Goal: Task Accomplishment & Management: Use online tool/utility

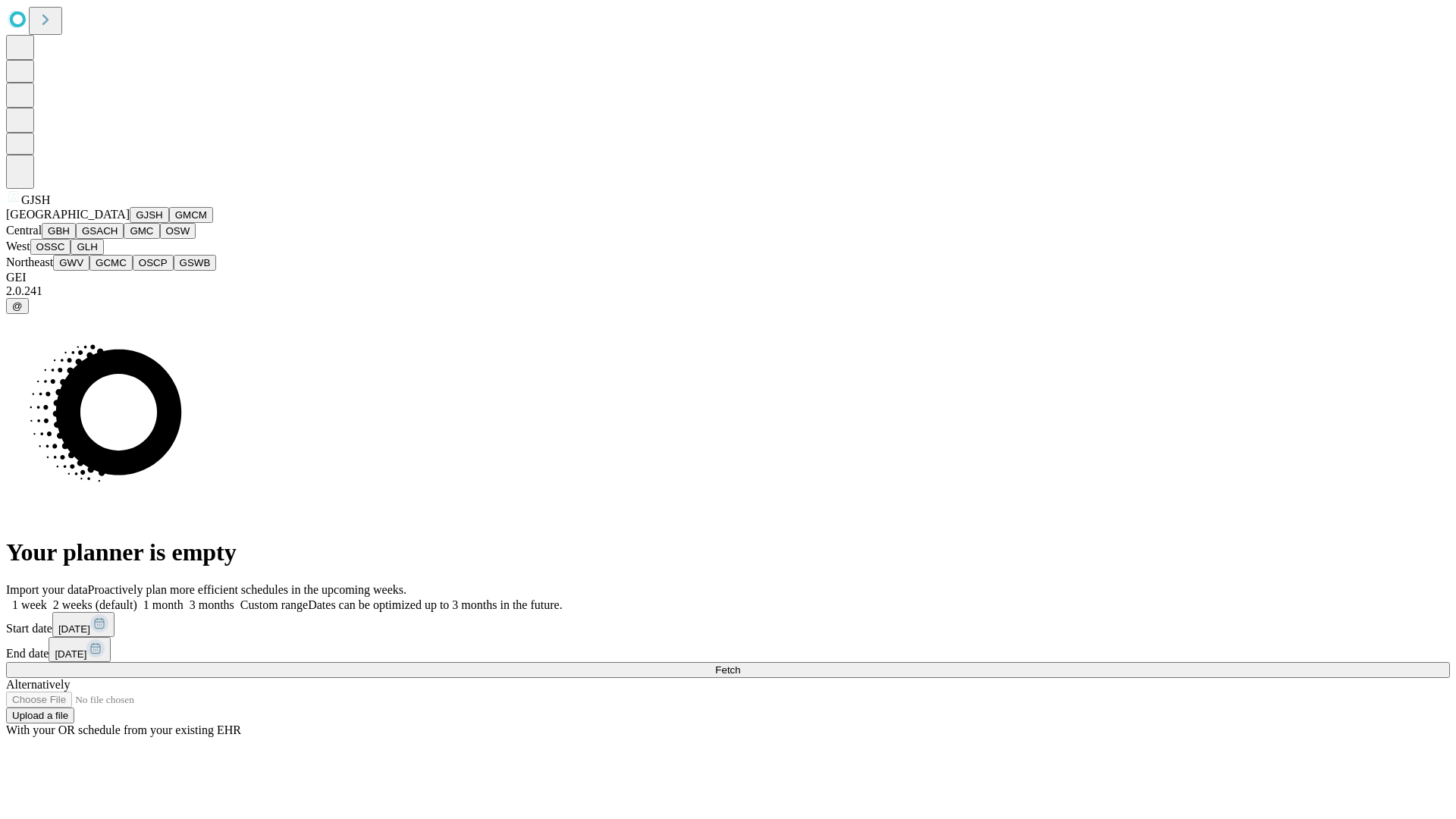
click at [130, 223] on button "GJSH" at bounding box center [149, 215] width 40 height 16
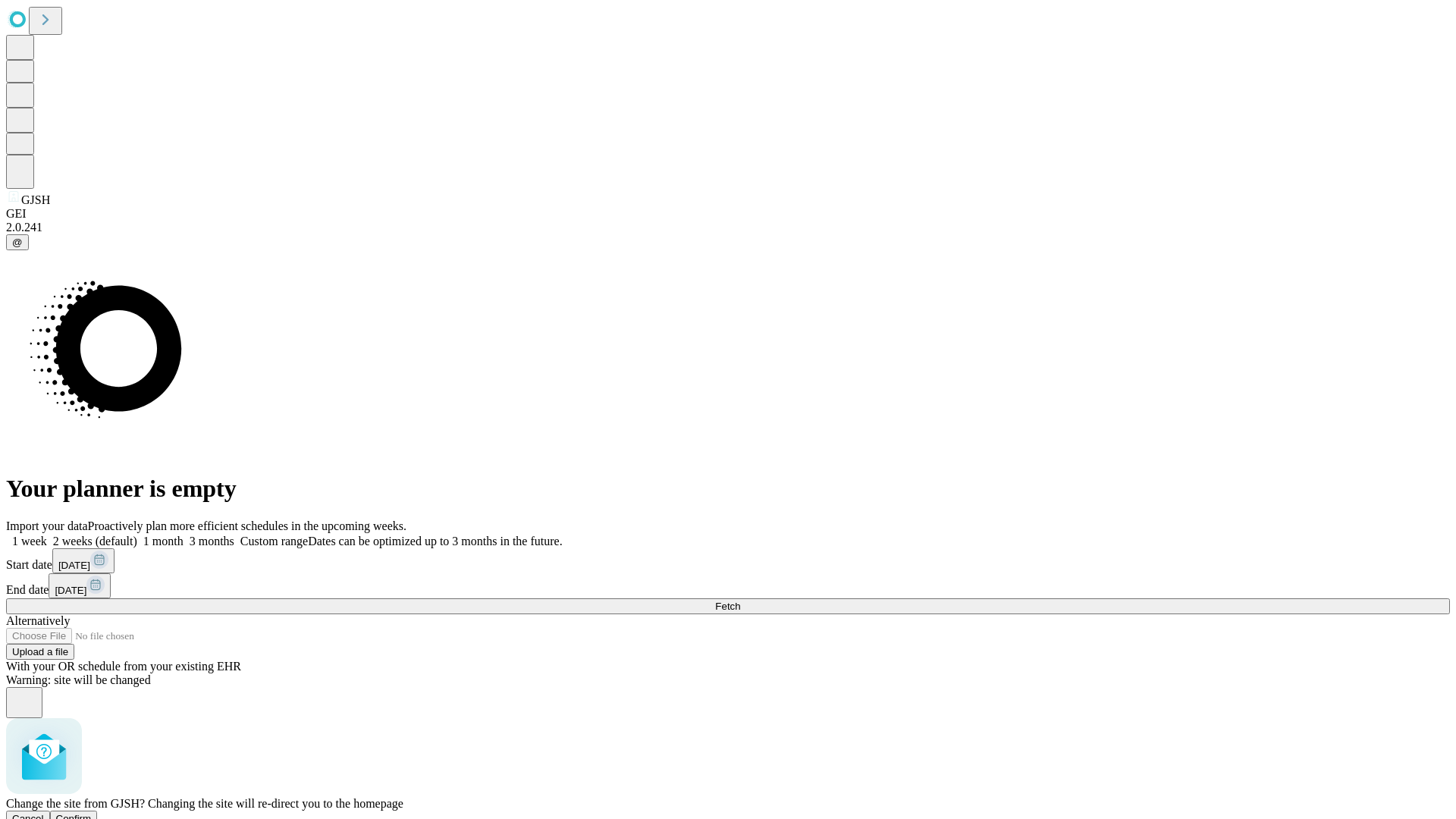
click at [92, 813] on span "Confirm" at bounding box center [74, 819] width 35 height 11
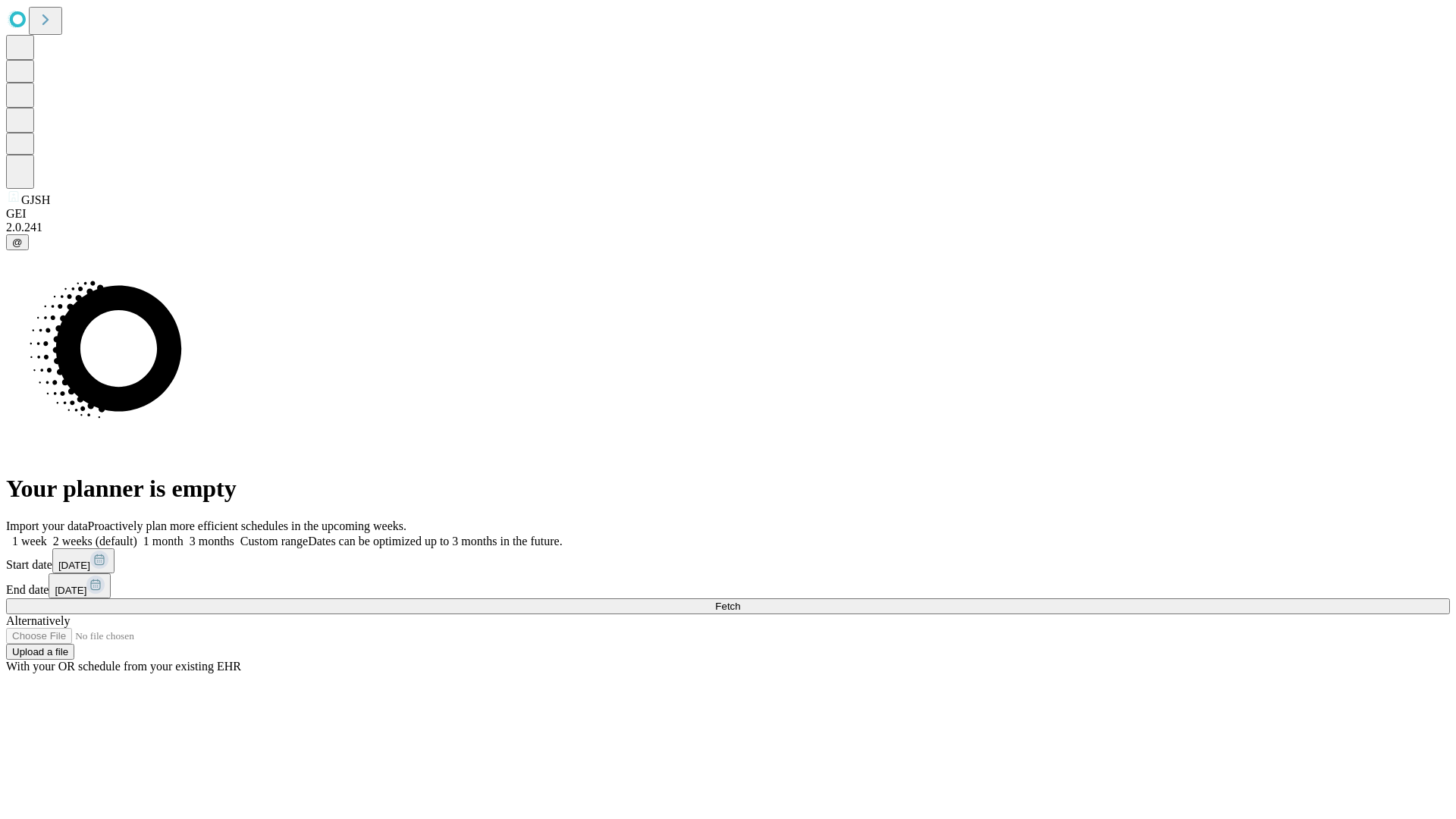
click at [47, 535] on label "1 week" at bounding box center [27, 541] width 41 height 13
click at [740, 601] on span "Fetch" at bounding box center [727, 607] width 25 height 11
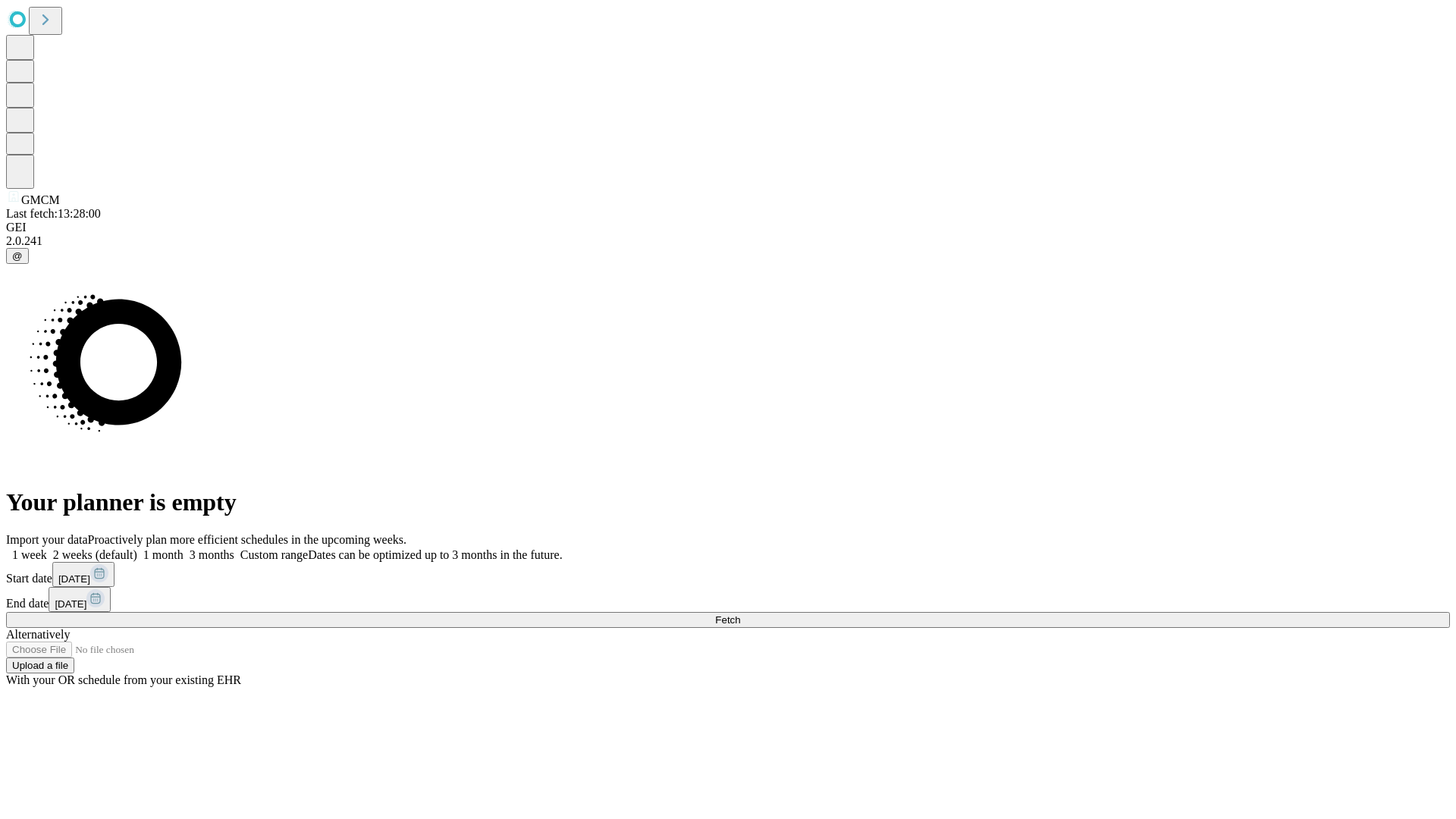
click at [47, 548] on label "1 week" at bounding box center [27, 555] width 41 height 13
click at [740, 614] on span "Fetch" at bounding box center [727, 620] width 25 height 11
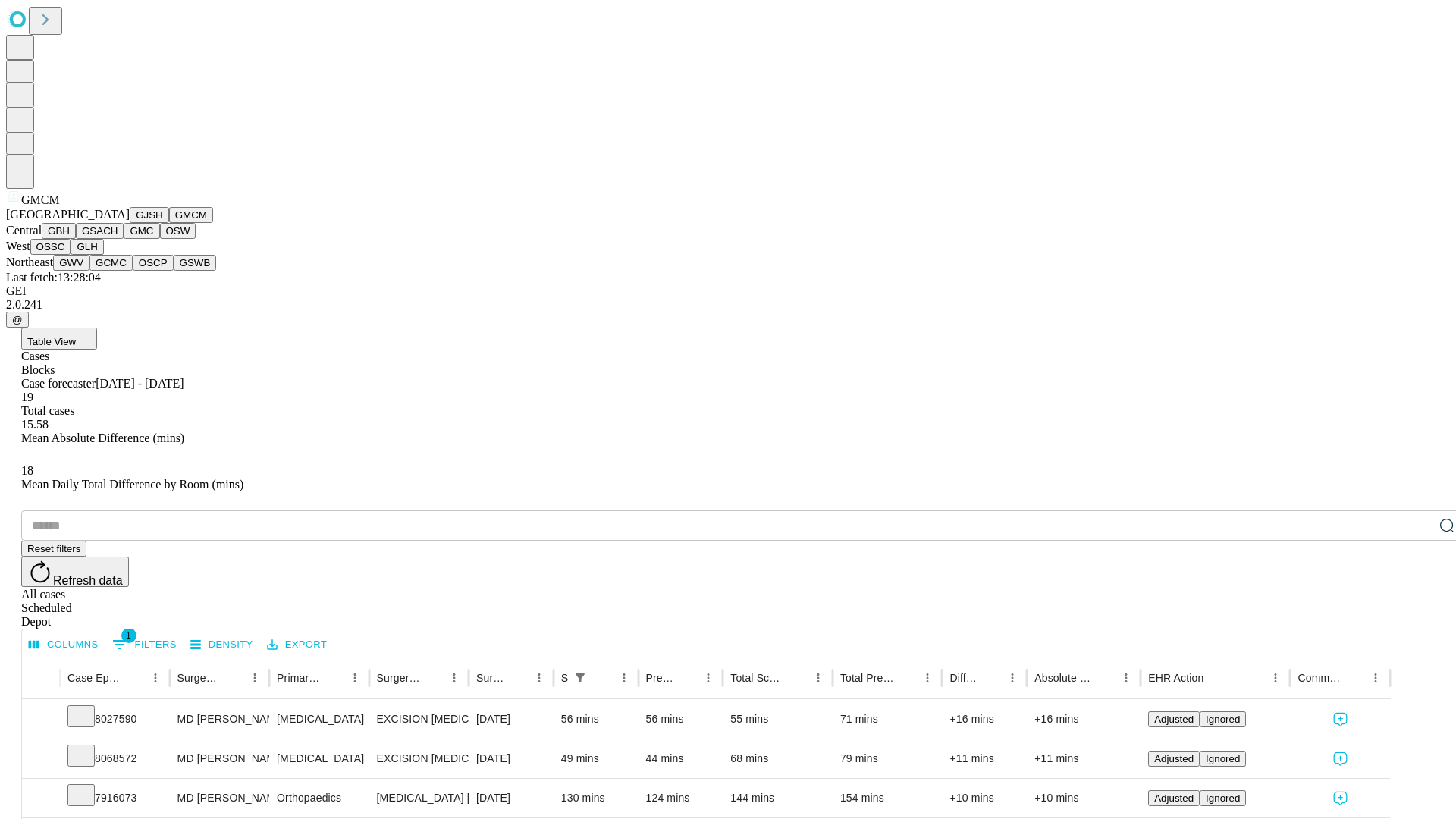
click at [76, 239] on button "GBH" at bounding box center [58, 231] width 34 height 16
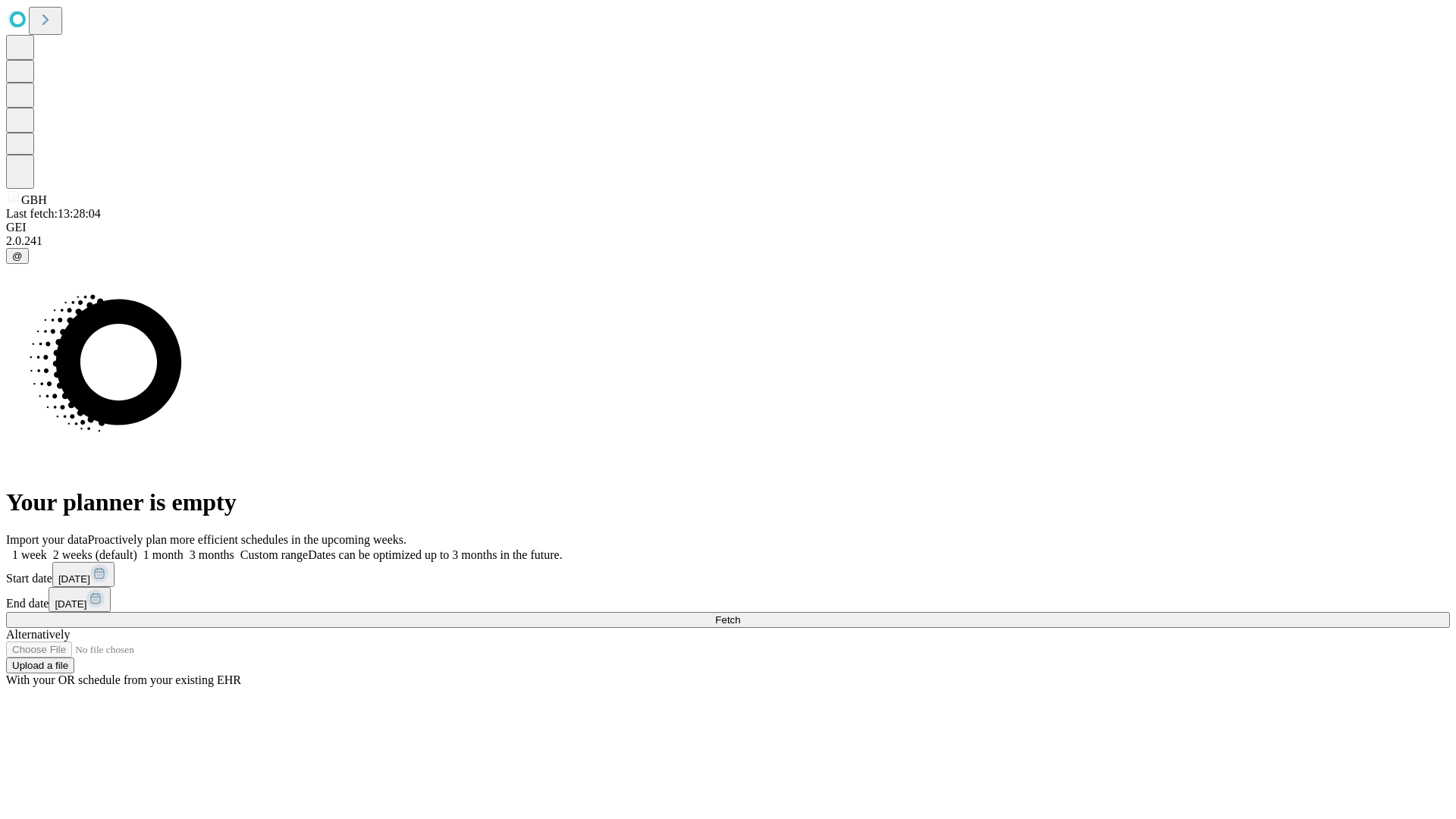
click at [740, 614] on span "Fetch" at bounding box center [727, 620] width 25 height 11
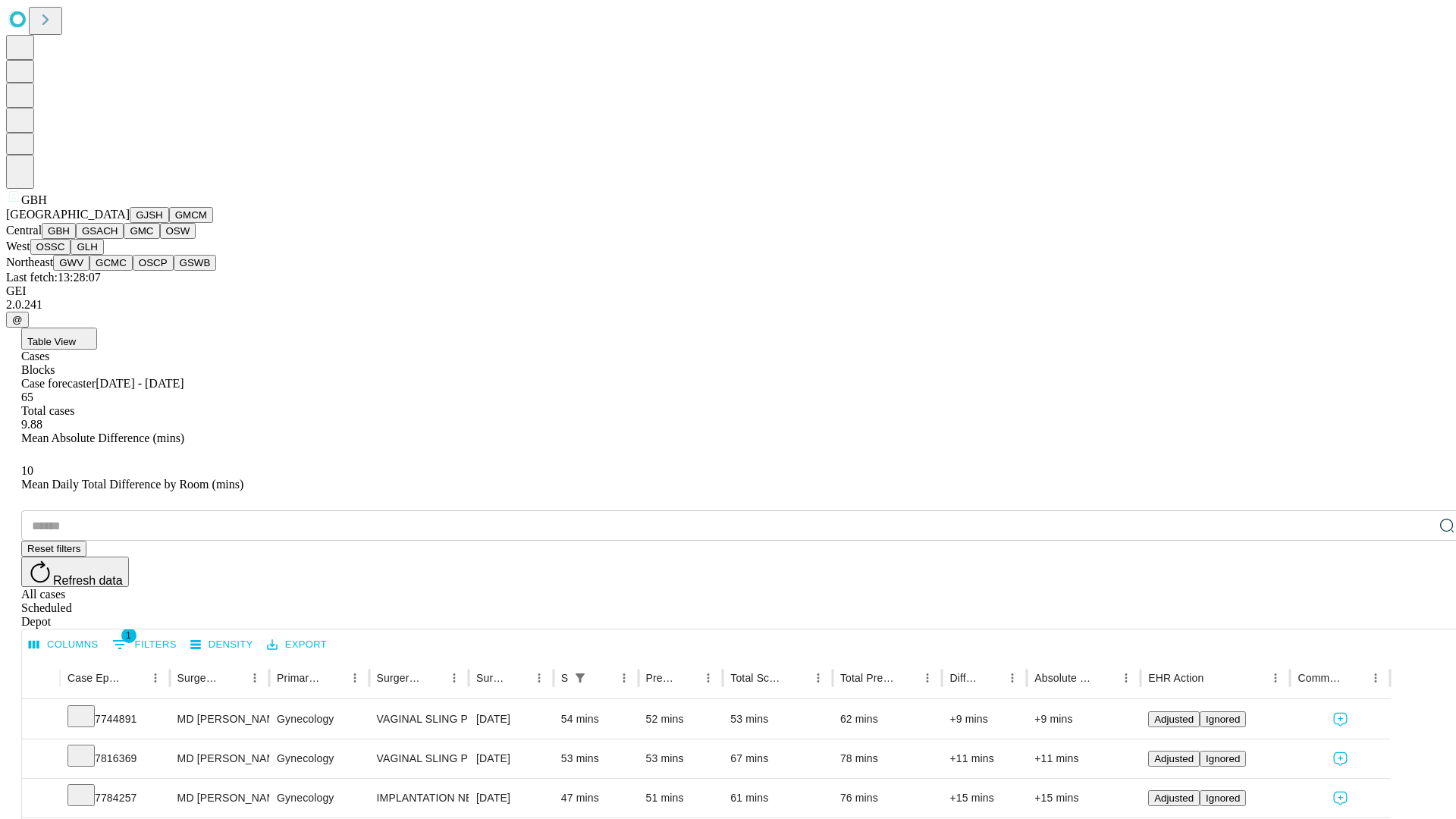
click at [118, 239] on button "GSACH" at bounding box center [100, 231] width 48 height 16
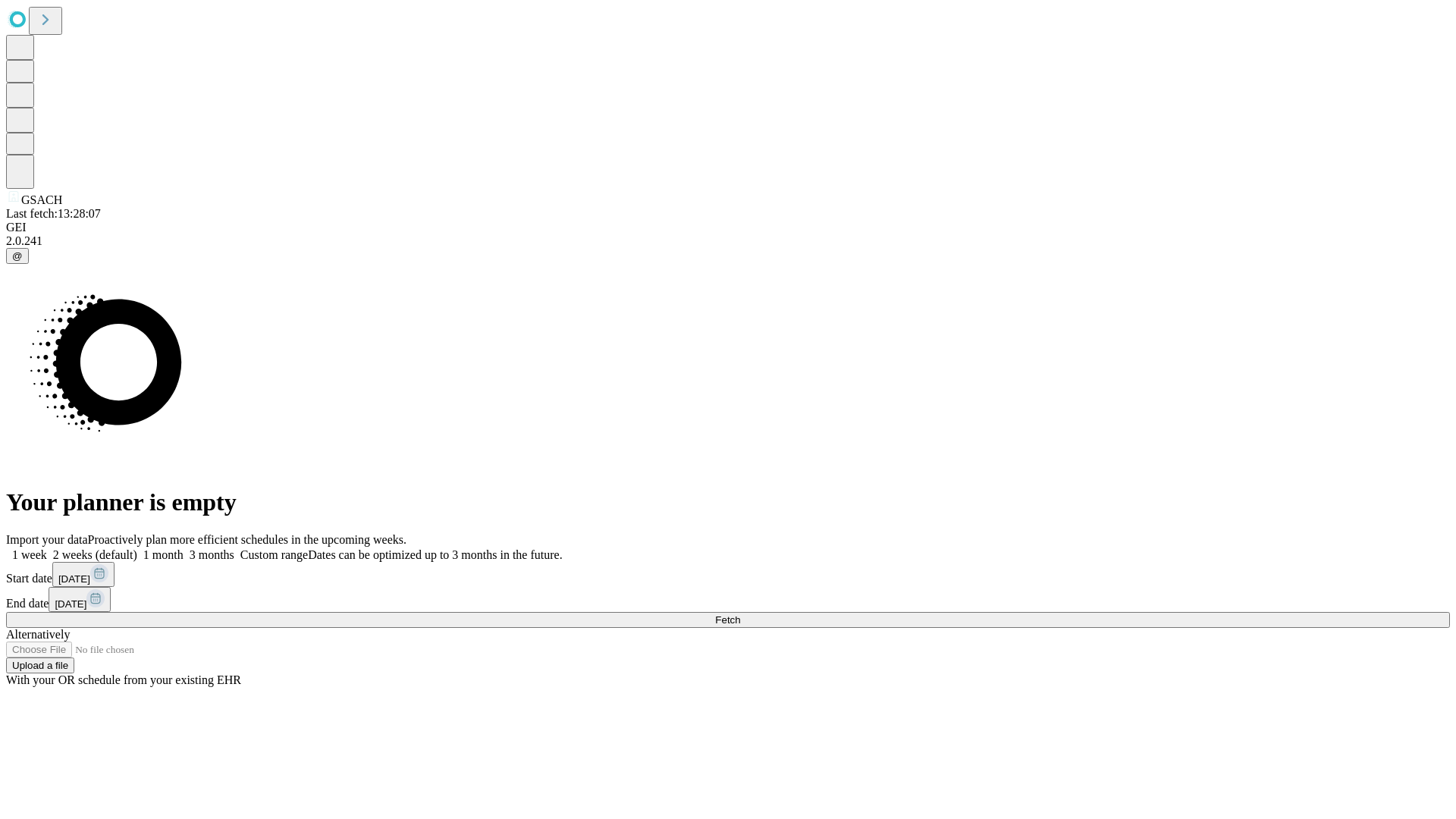
click at [47, 548] on label "1 week" at bounding box center [27, 555] width 41 height 13
click at [740, 614] on span "Fetch" at bounding box center [727, 620] width 25 height 11
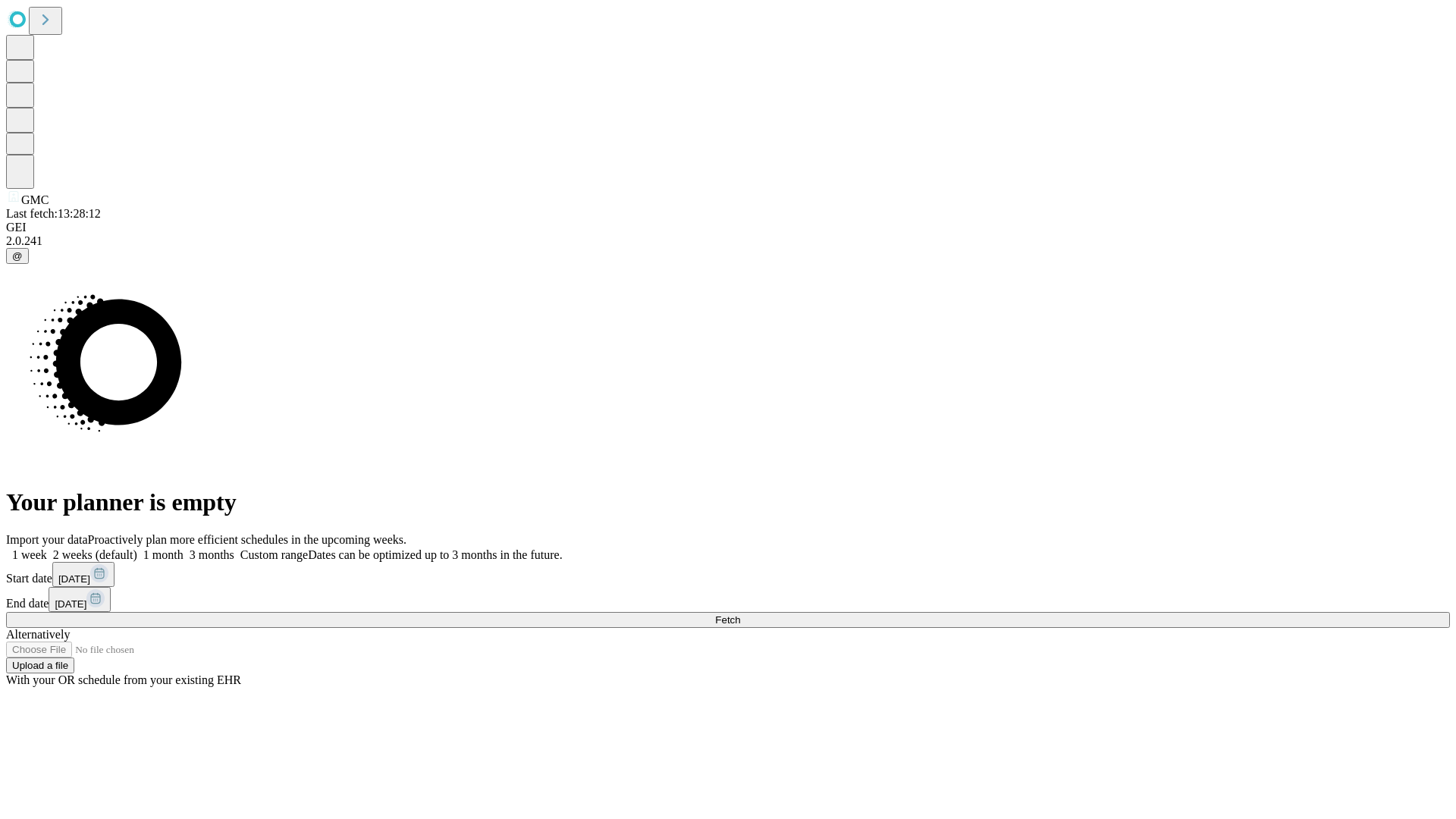
click at [47, 548] on label "1 week" at bounding box center [27, 555] width 41 height 13
click at [740, 614] on span "Fetch" at bounding box center [727, 620] width 25 height 11
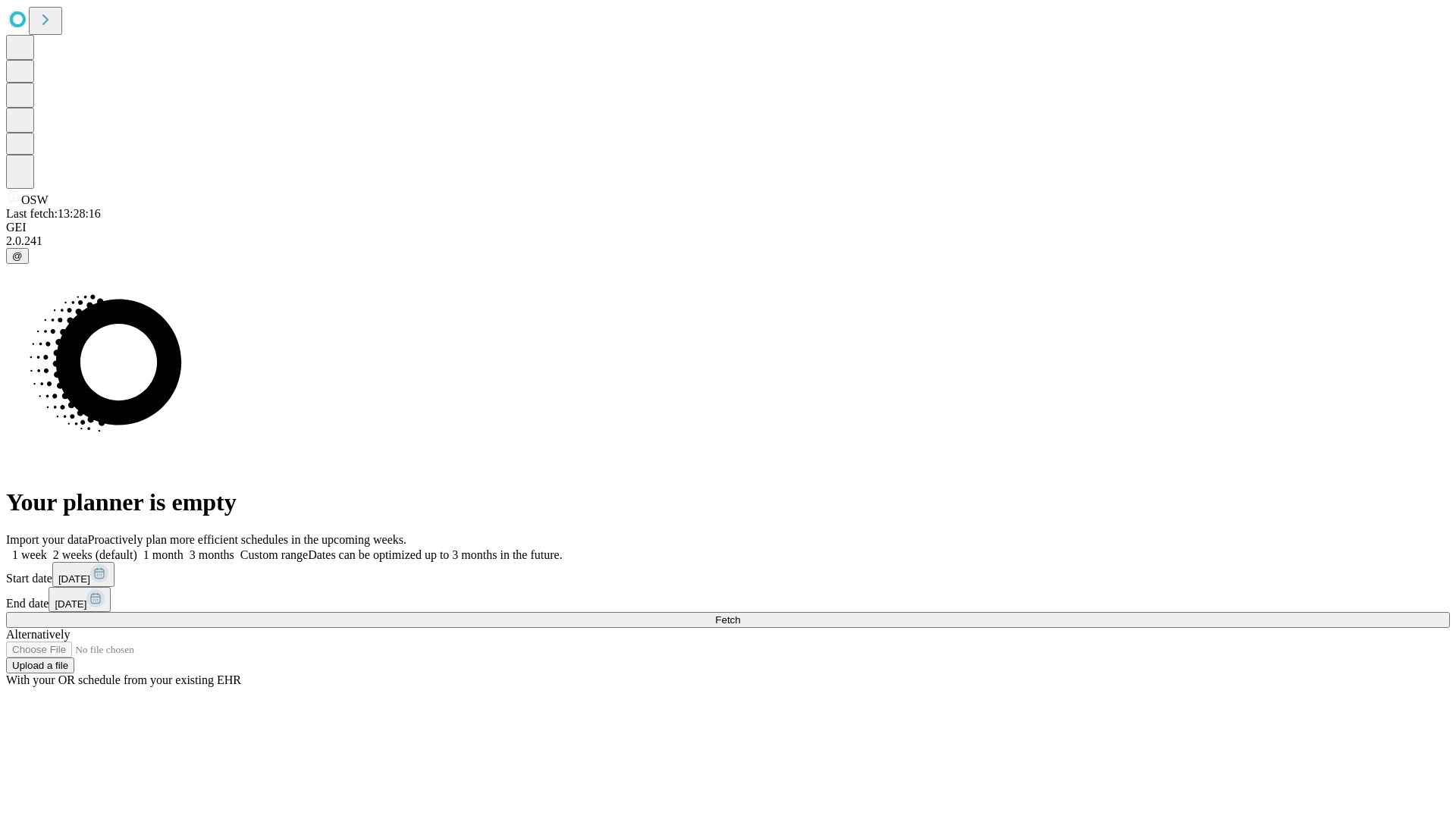
click at [740, 614] on span "Fetch" at bounding box center [727, 620] width 25 height 11
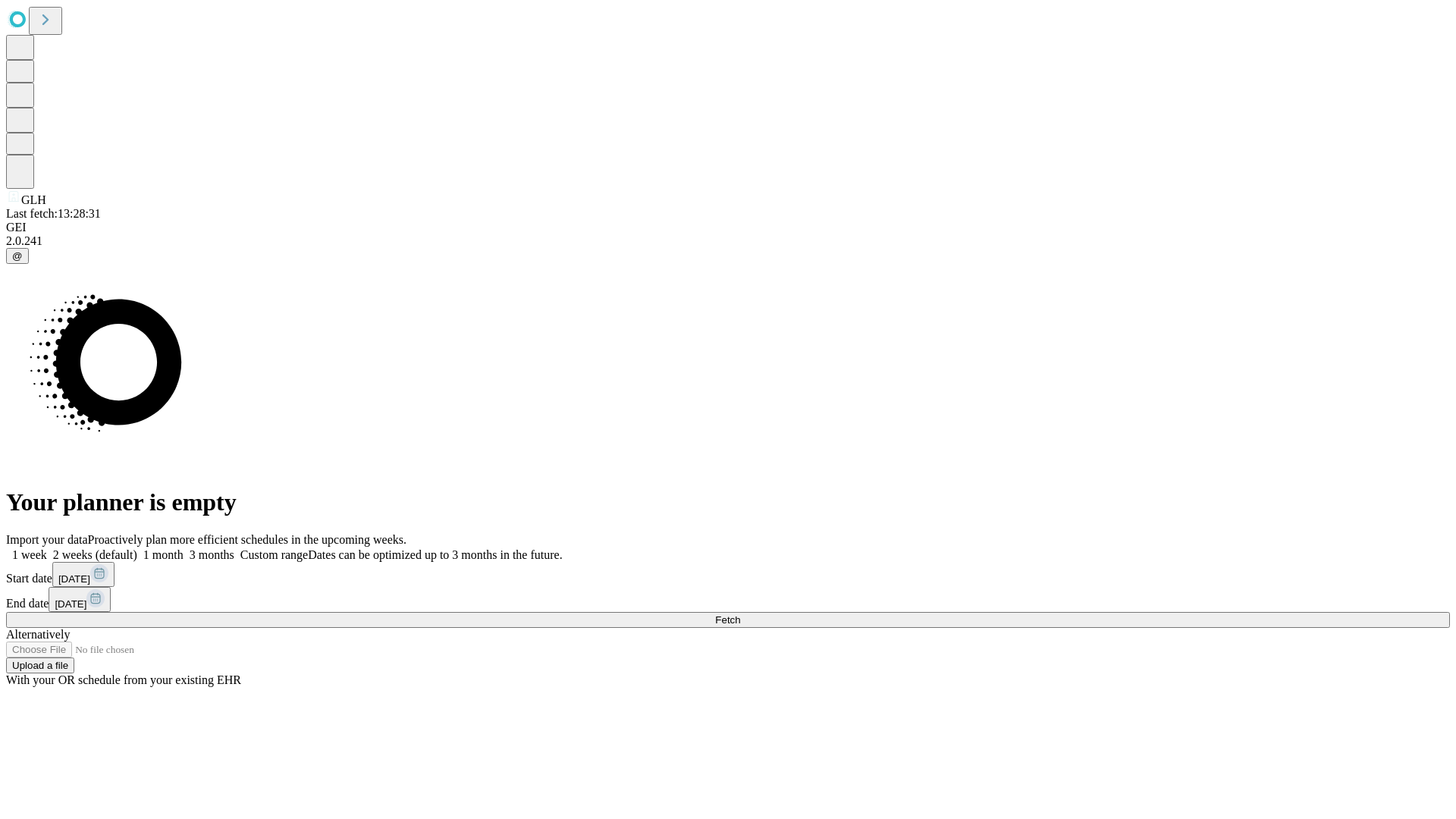
click at [47, 548] on label "1 week" at bounding box center [27, 555] width 41 height 13
click at [740, 614] on span "Fetch" at bounding box center [727, 620] width 25 height 11
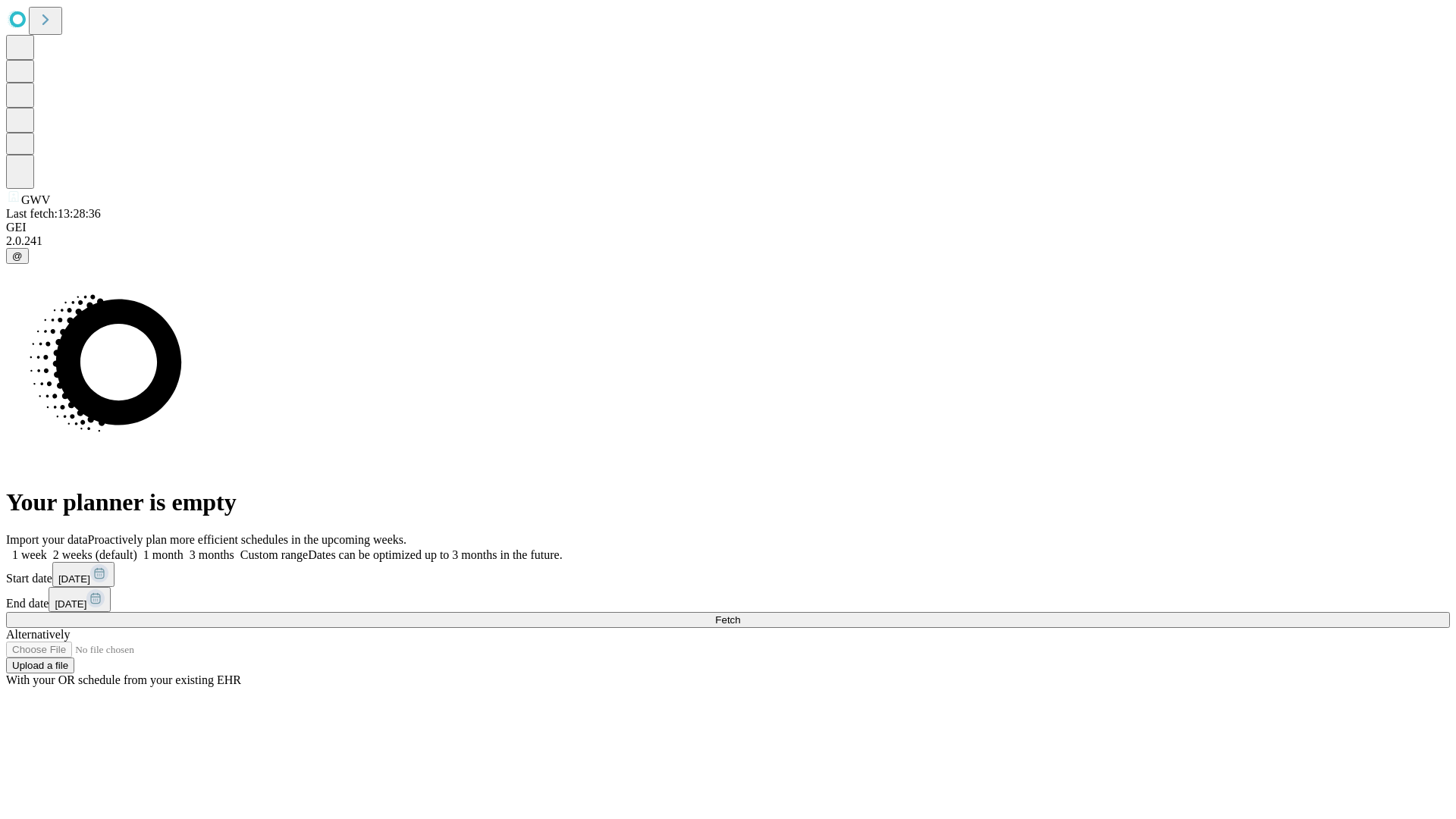
click at [47, 548] on label "1 week" at bounding box center [27, 555] width 41 height 13
click at [740, 614] on span "Fetch" at bounding box center [727, 620] width 25 height 11
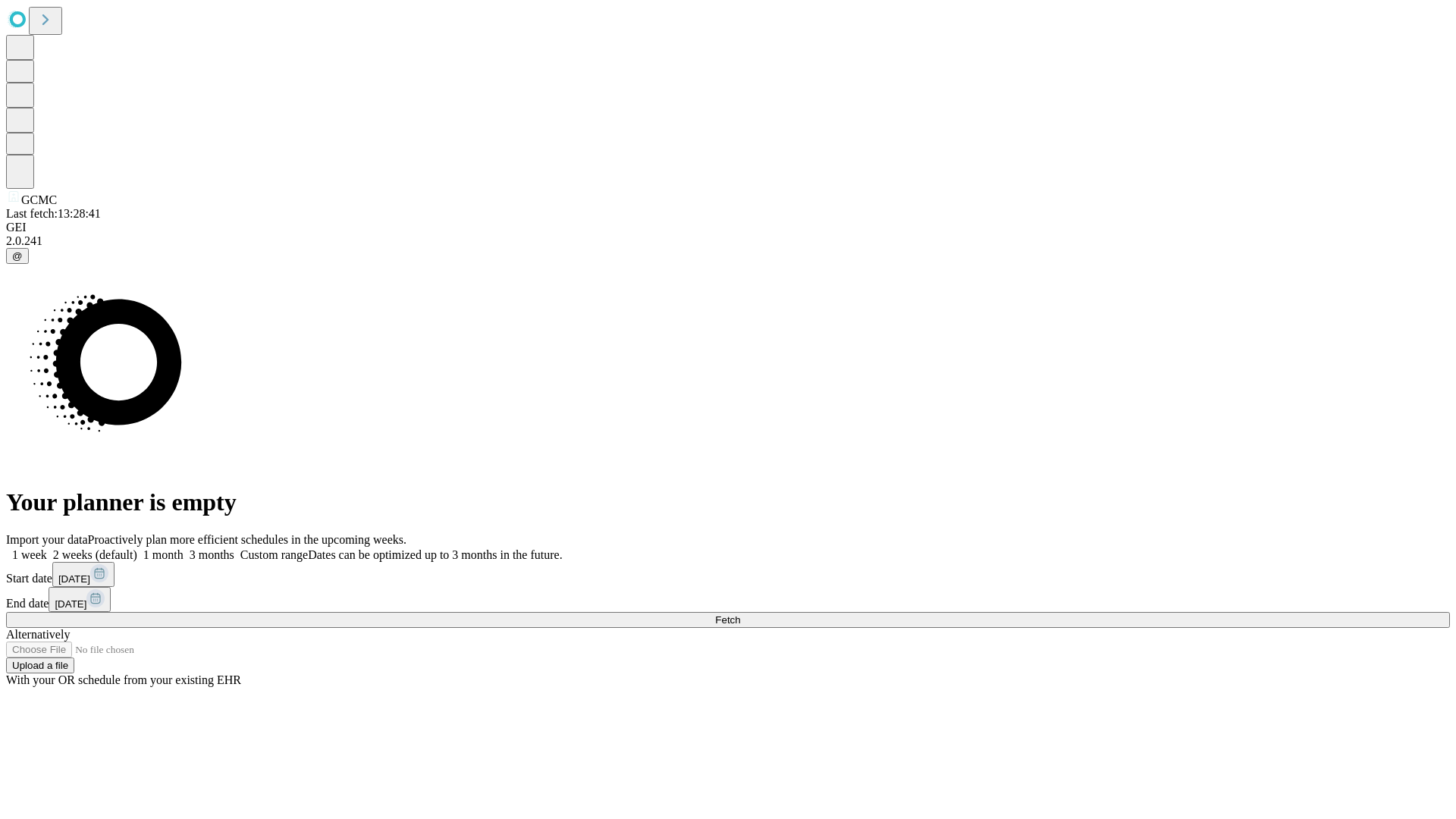
click at [47, 548] on label "1 week" at bounding box center [27, 555] width 41 height 13
click at [740, 614] on span "Fetch" at bounding box center [727, 620] width 25 height 11
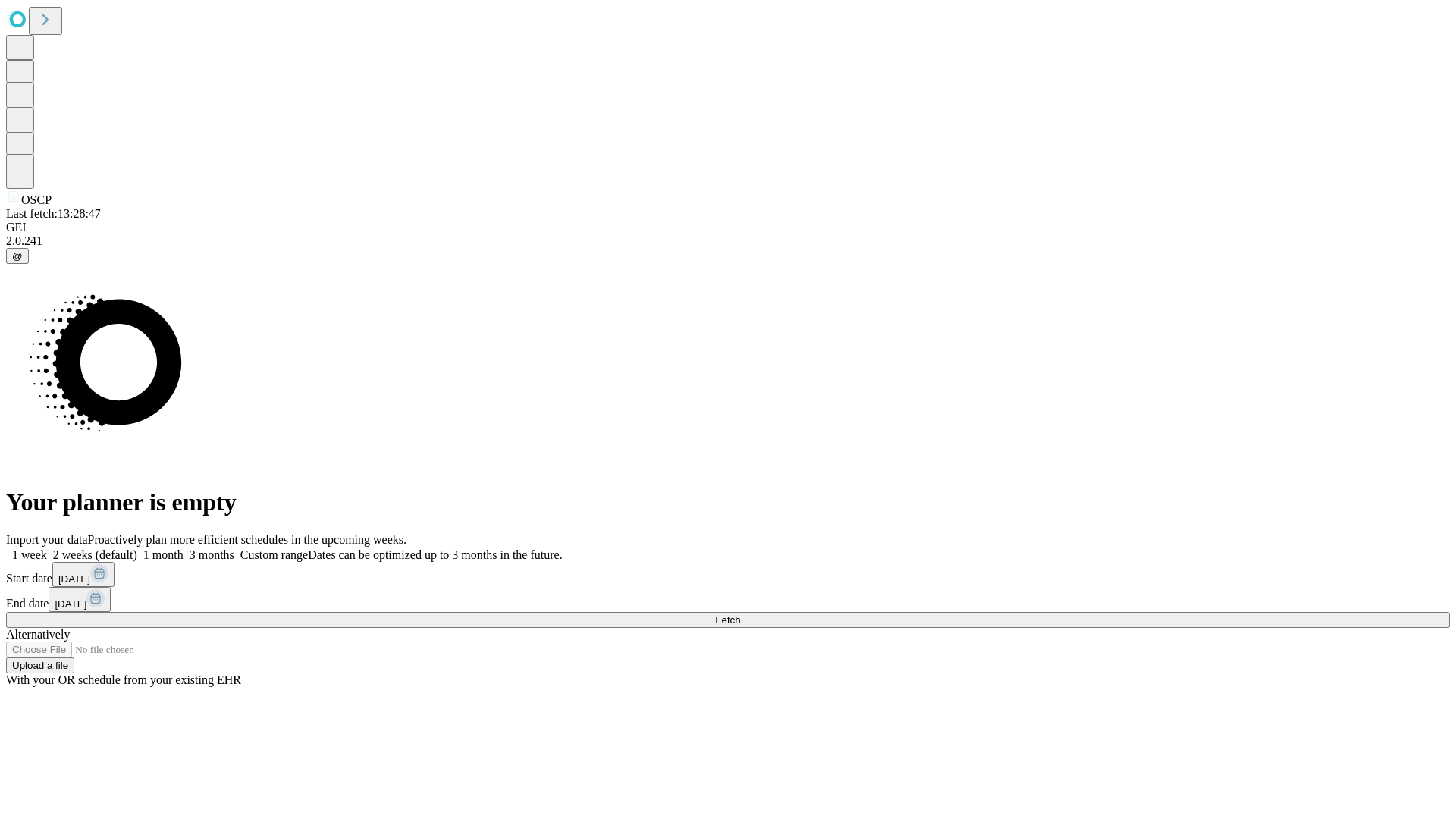
click at [47, 548] on label "1 week" at bounding box center [27, 555] width 41 height 13
click at [740, 614] on span "Fetch" at bounding box center [727, 620] width 25 height 11
